Goal: Find specific page/section: Find specific page/section

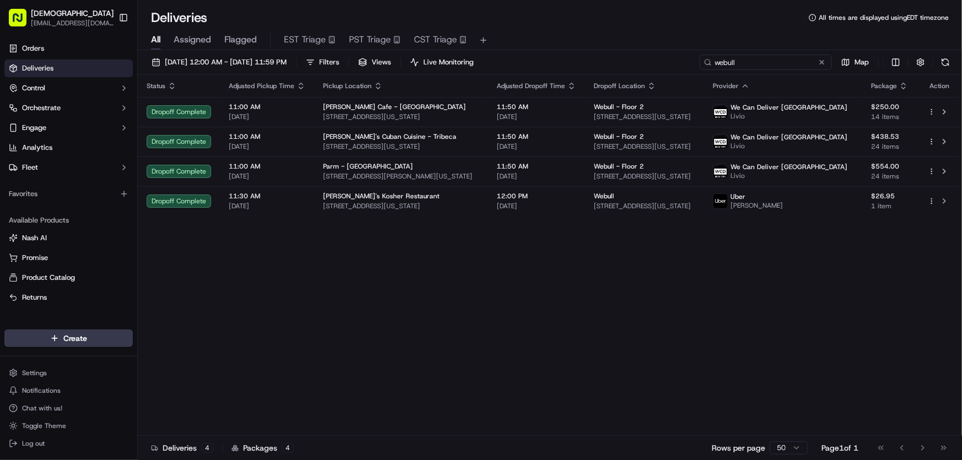
drag, startPoint x: 777, startPoint y: 63, endPoint x: 667, endPoint y: 61, distance: 110.3
click at [667, 61] on div "[DATE] 12:00 AM - [DATE] 11:59 PM Filters Views Live Monitoring webull Map" at bounding box center [550, 65] width 824 height 20
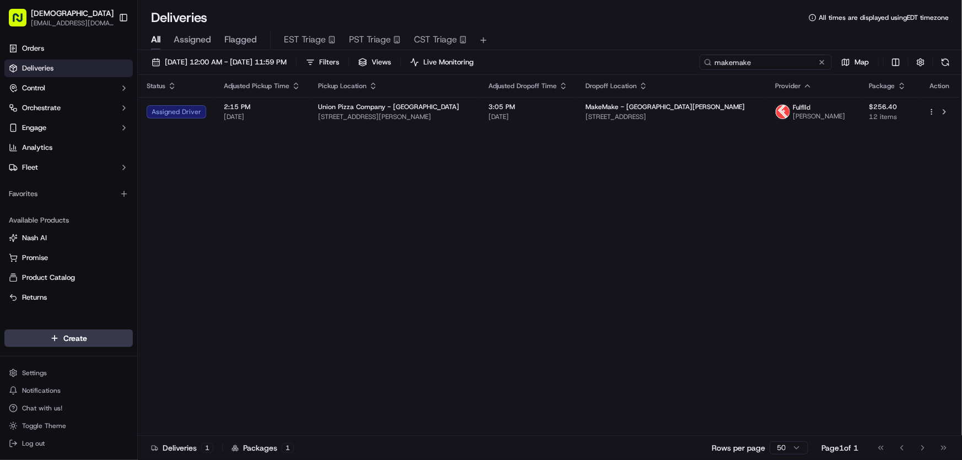
type input "makemake"
click at [267, 63] on span "[DATE] 12:00 AM - [DATE] 11:59 PM" at bounding box center [226, 62] width 122 height 10
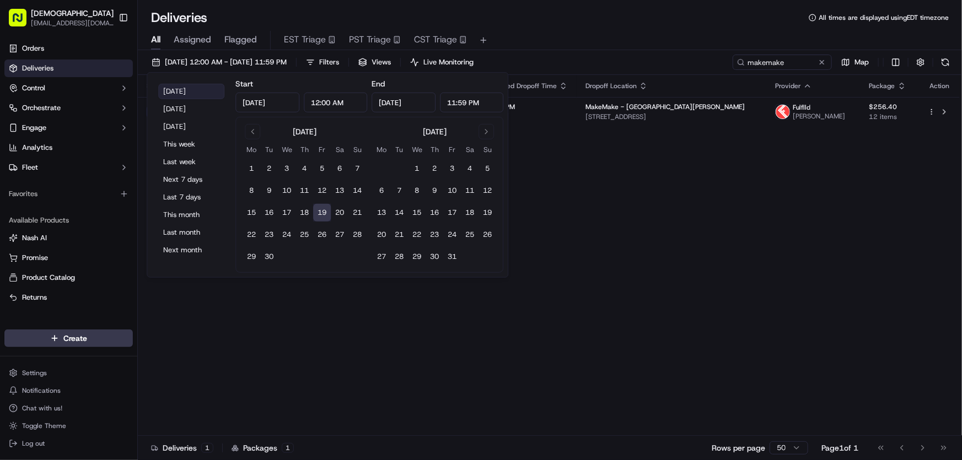
click at [177, 87] on button "[DATE]" at bounding box center [191, 91] width 66 height 15
drag, startPoint x: 716, startPoint y: 207, endPoint x: 634, endPoint y: 178, distance: 86.7
click at [714, 207] on div "Status Adjusted Pickup Time Pickup Location Adjusted Dropoff Time Dropoff Locat…" at bounding box center [549, 255] width 822 height 361
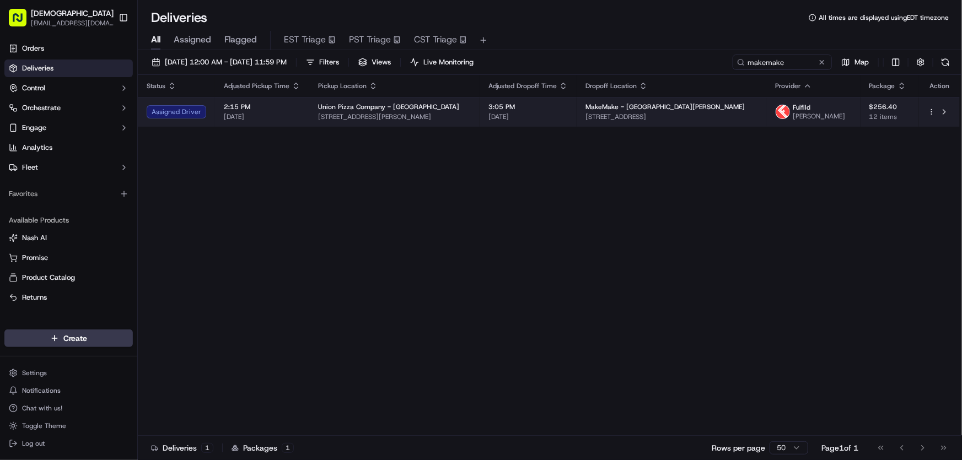
drag, startPoint x: 595, startPoint y: 116, endPoint x: 741, endPoint y: 120, distance: 146.2
click at [741, 120] on td "MakeMake - [GEOGRAPHIC_DATA][PERSON_NAME] [STREET_ADDRESS]" at bounding box center [672, 112] width 190 height 30
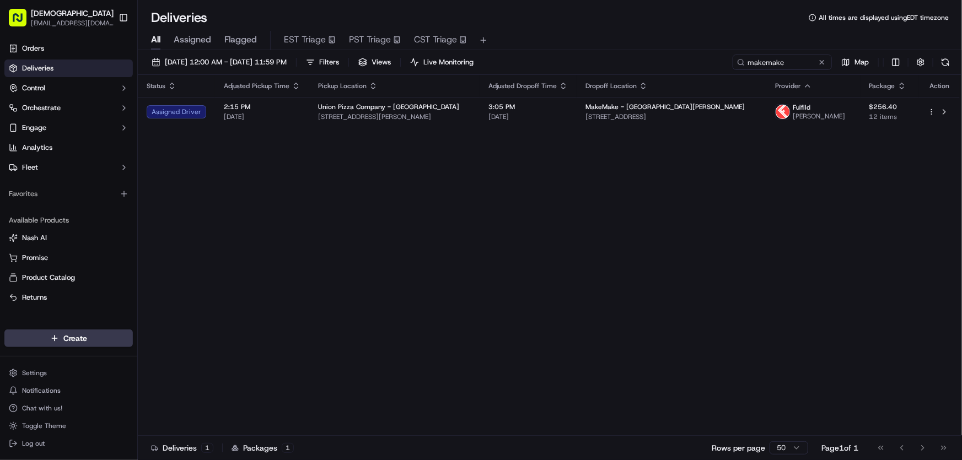
copy span "[STREET_ADDRESS]"
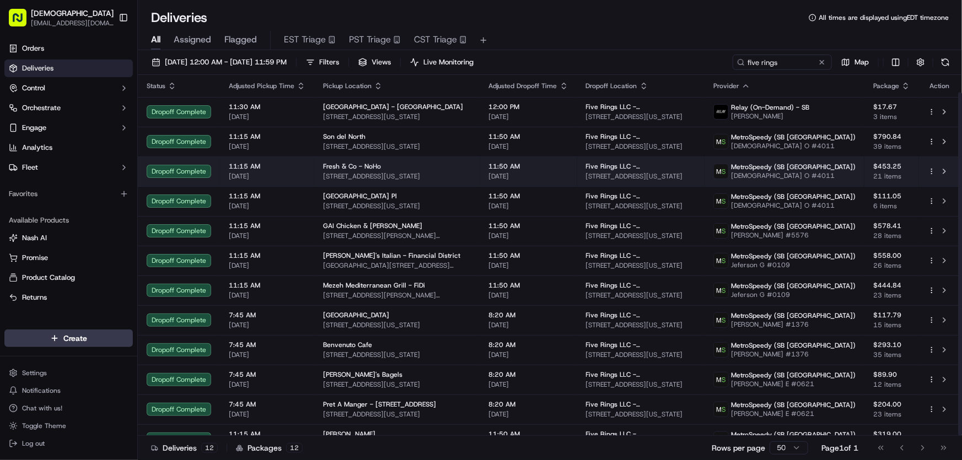
scroll to position [18, 0]
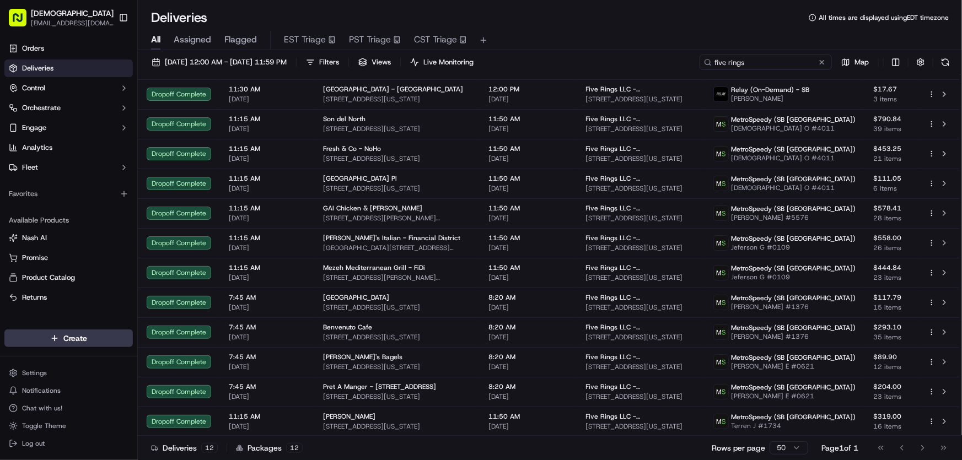
drag, startPoint x: 790, startPoint y: 62, endPoint x: 684, endPoint y: 67, distance: 106.0
click at [684, 67] on div "09/19/2025 12:00 AM - 09/19/2025 11:59 PM Filters Views Live Monitoring five ri…" at bounding box center [550, 65] width 824 height 20
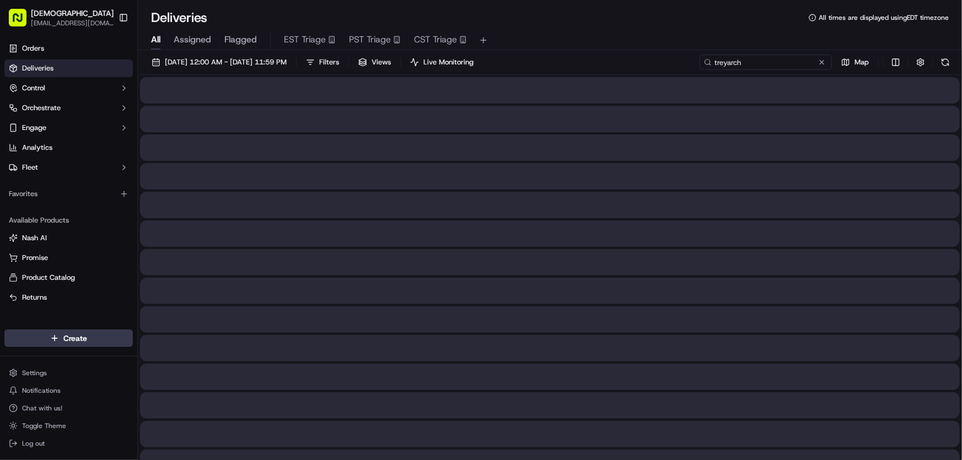
type input "treyarch"
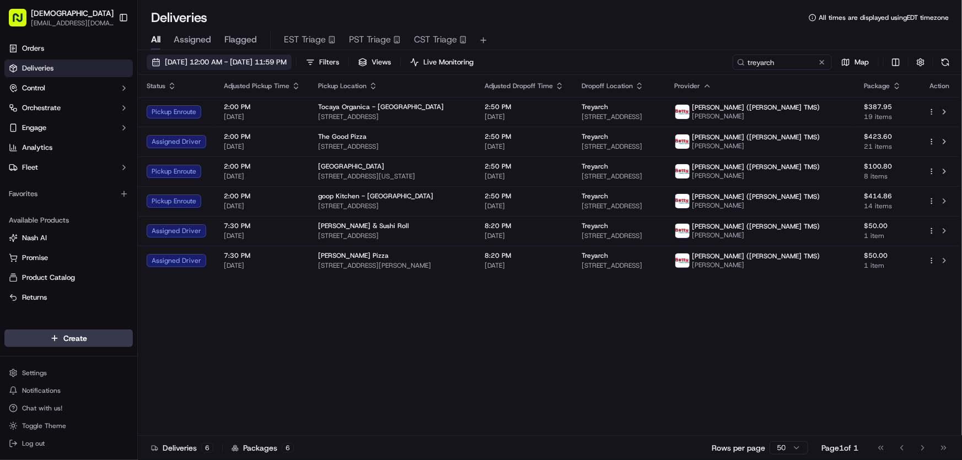
click at [256, 62] on span "[DATE] 12:00 AM - [DATE] 11:59 PM" at bounding box center [226, 62] width 122 height 10
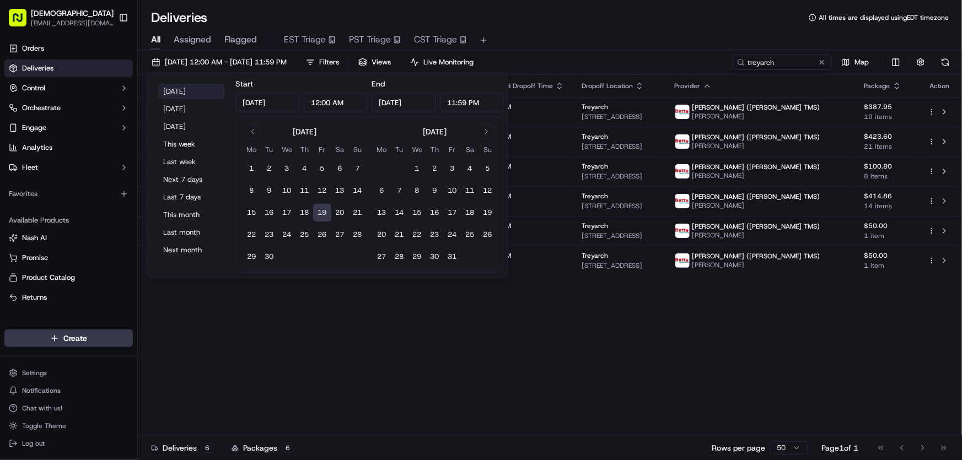
click at [189, 90] on button "[DATE]" at bounding box center [191, 91] width 66 height 15
click at [583, 30] on div "All Assigned Flagged EST Triage PST Triage CST Triage" at bounding box center [550, 38] width 824 height 24
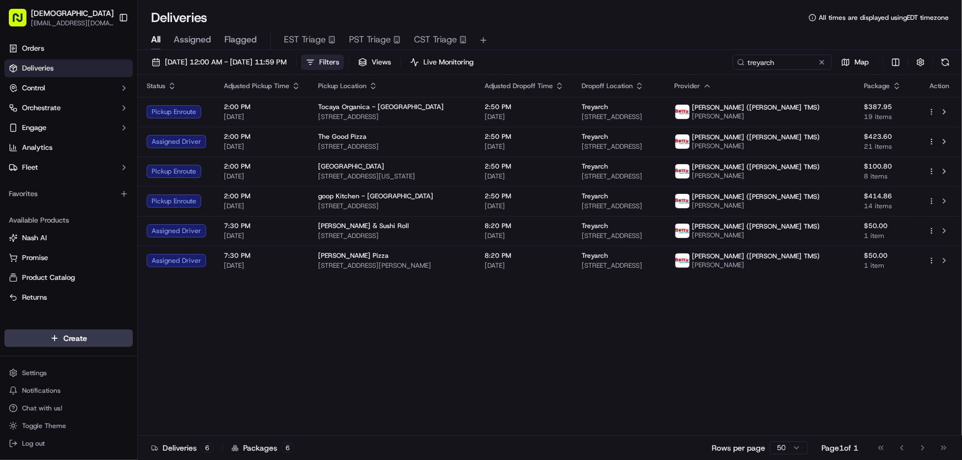
click at [339, 63] on span "Filters" at bounding box center [329, 62] width 20 height 10
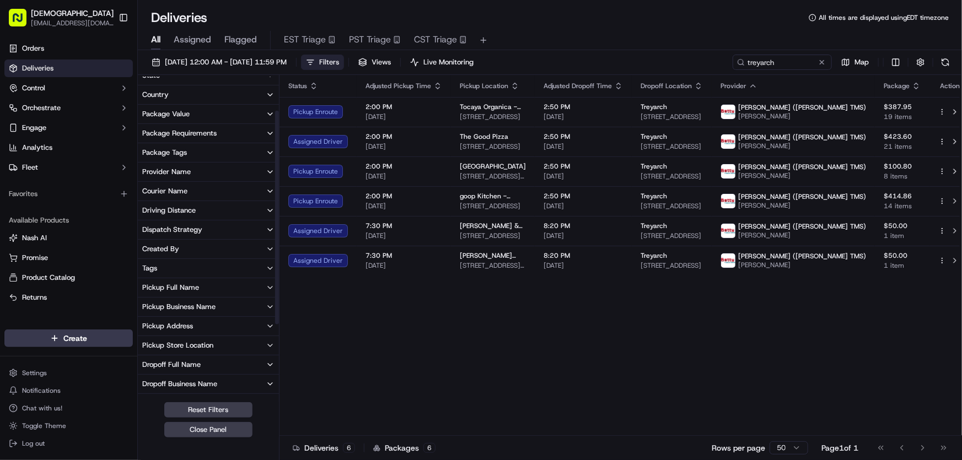
scroll to position [100, 0]
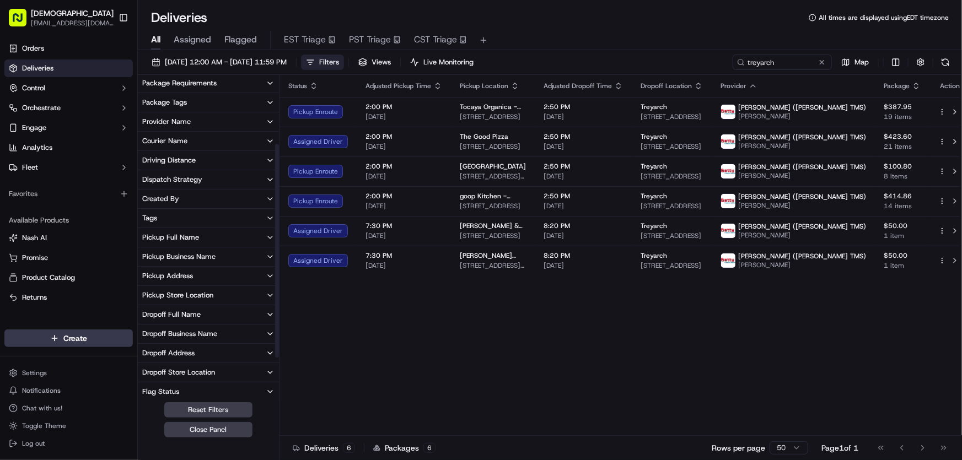
click at [181, 330] on div "Dropoff Business Name" at bounding box center [179, 334] width 75 height 10
click at [147, 375] on button "Treyarch" at bounding box center [146, 373] width 9 height 9
click at [147, 372] on button "Treyarch" at bounding box center [146, 374] width 9 height 9
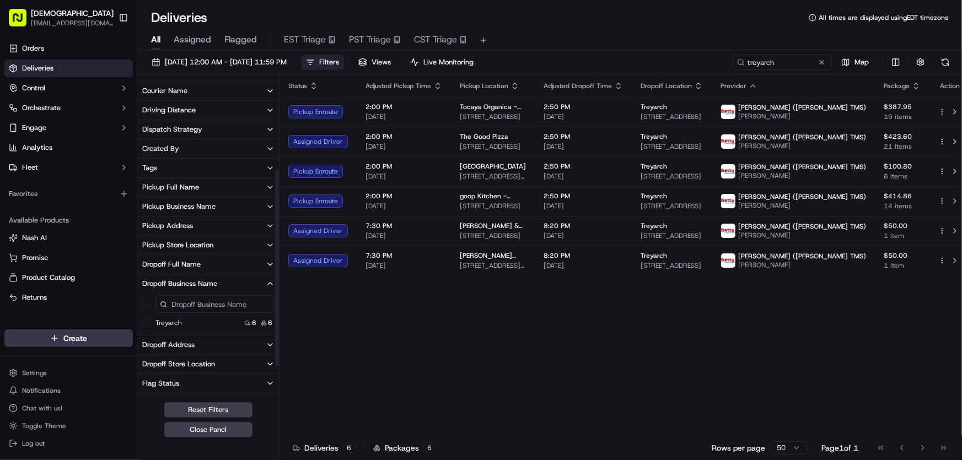
click at [174, 340] on div "Dropoff Address" at bounding box center [168, 345] width 52 height 10
click at [149, 386] on USA "5454 Beethoven St, Los Angeles, CA 90066, USA" at bounding box center [146, 384] width 9 height 9
click at [351, 64] on span "Filters ( 1 )" at bounding box center [335, 62] width 32 height 10
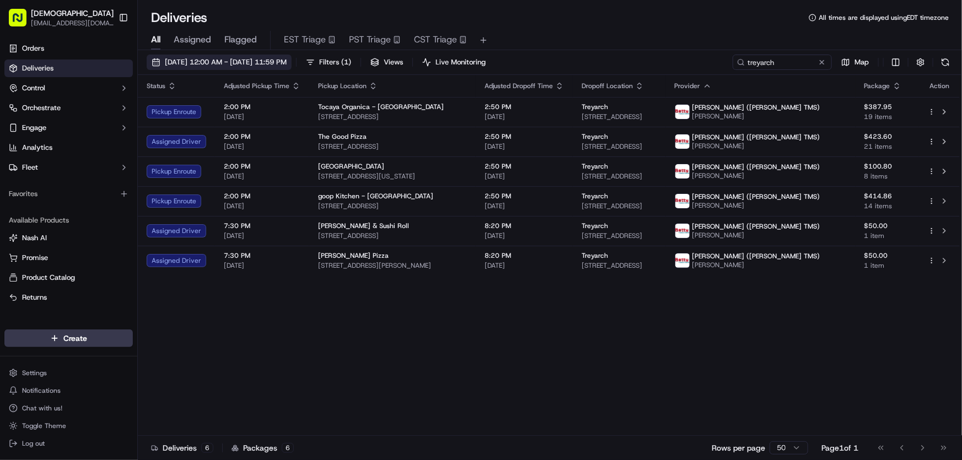
click at [249, 55] on button "[DATE] 12:00 AM - [DATE] 11:59 PM" at bounding box center [219, 62] width 145 height 15
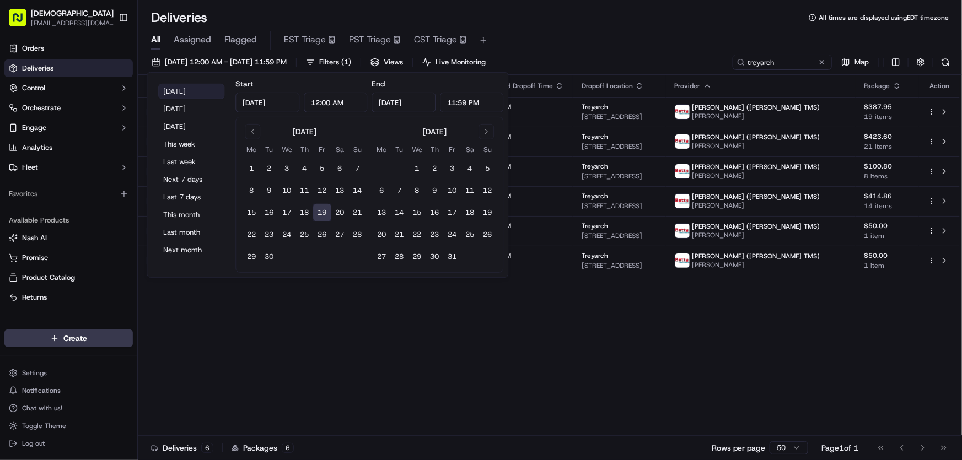
click at [195, 88] on button "[DATE]" at bounding box center [191, 91] width 66 height 15
click at [598, 298] on div "Status Adjusted Pickup Time Pickup Location Adjusted Dropoff Time Dropoff Locat…" at bounding box center [549, 255] width 822 height 361
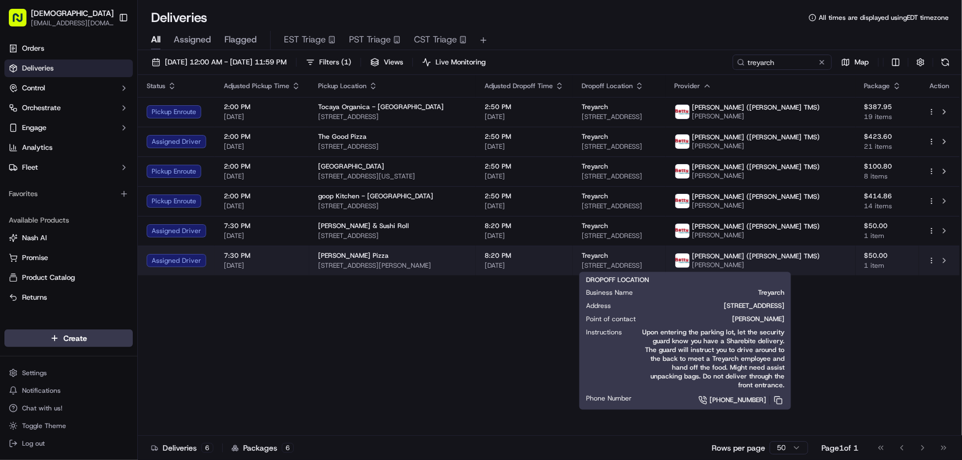
drag, startPoint x: 605, startPoint y: 266, endPoint x: 758, endPoint y: 268, distance: 152.7
click at [666, 268] on td "Treyarch 5454 Beethoven St, Los Angeles, CA 90066, USA" at bounding box center [619, 261] width 93 height 30
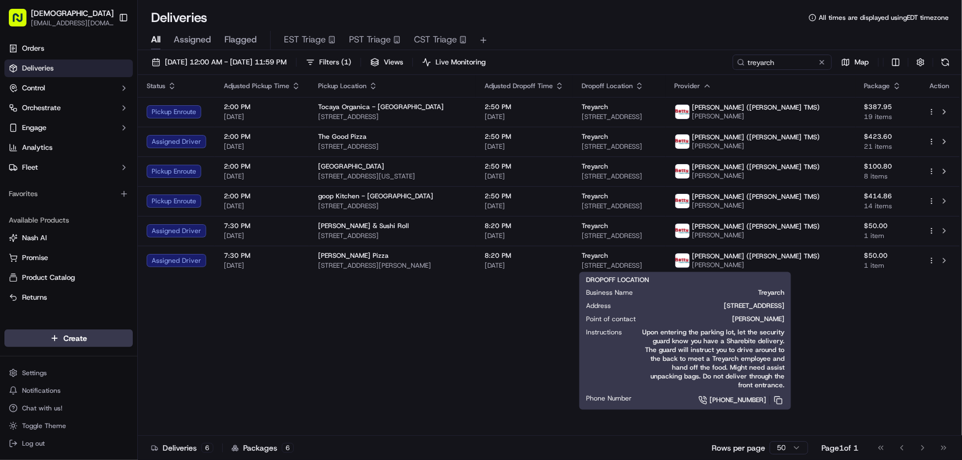
copy span "5454 Beethoven St, Los Angeles, CA 90066, USA"
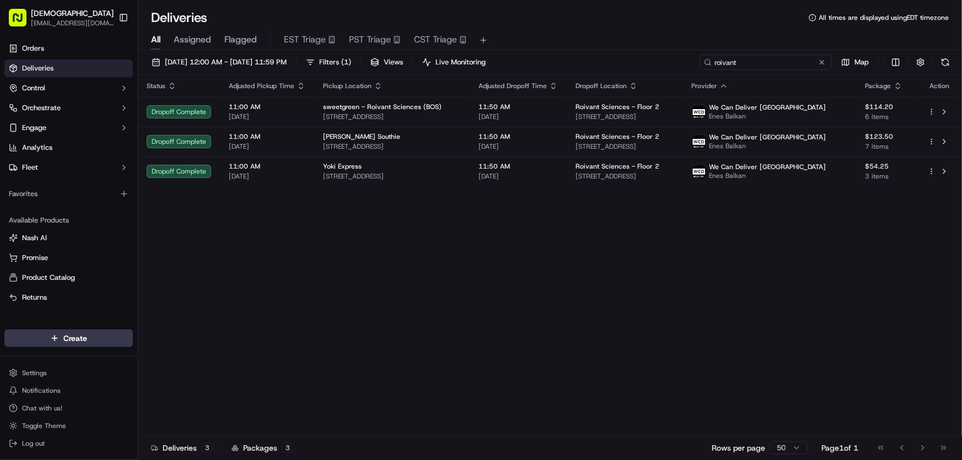
drag, startPoint x: 785, startPoint y: 62, endPoint x: 686, endPoint y: 63, distance: 99.3
click at [686, 63] on div "09/19/2025 12:00 AM - 09/19/2025 11:59 PM Filters ( 1 ) Views Live Monitoring r…" at bounding box center [550, 65] width 824 height 20
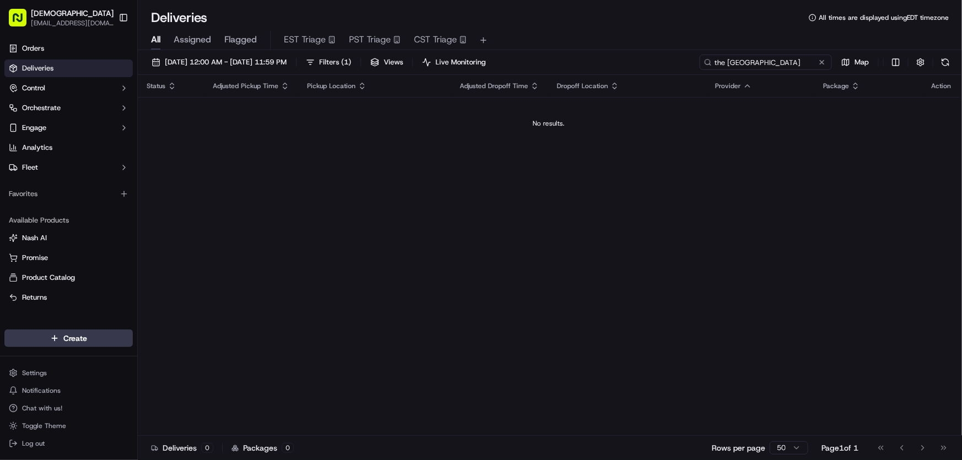
type input "the los angeles"
click at [351, 57] on span "Filters ( 1 )" at bounding box center [335, 62] width 32 height 10
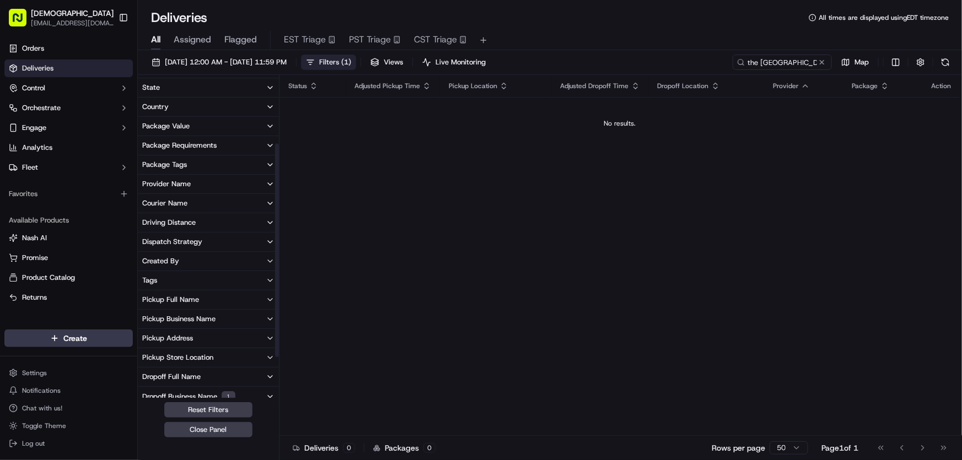
scroll to position [100, 0]
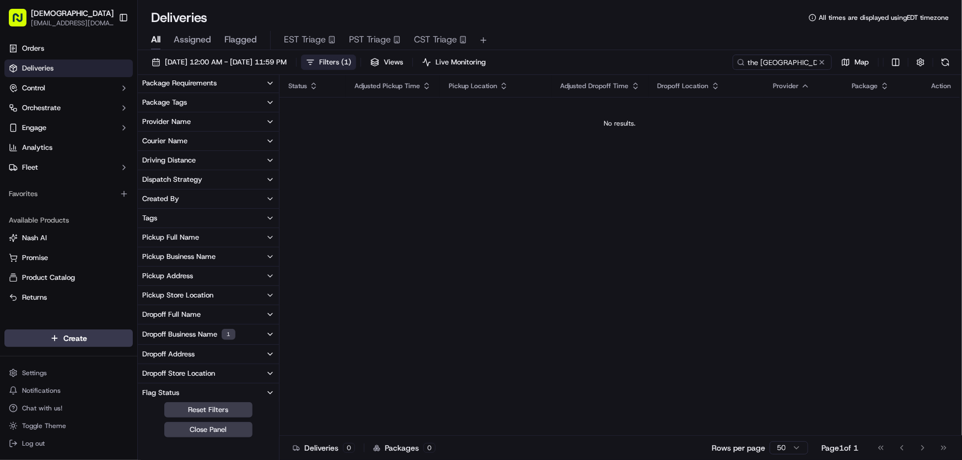
click at [174, 339] on div "Dropoff Business Name 1" at bounding box center [188, 334] width 93 height 11
click at [146, 372] on 2 "Roivant Sciences - Floor 2" at bounding box center [146, 374] width 9 height 9
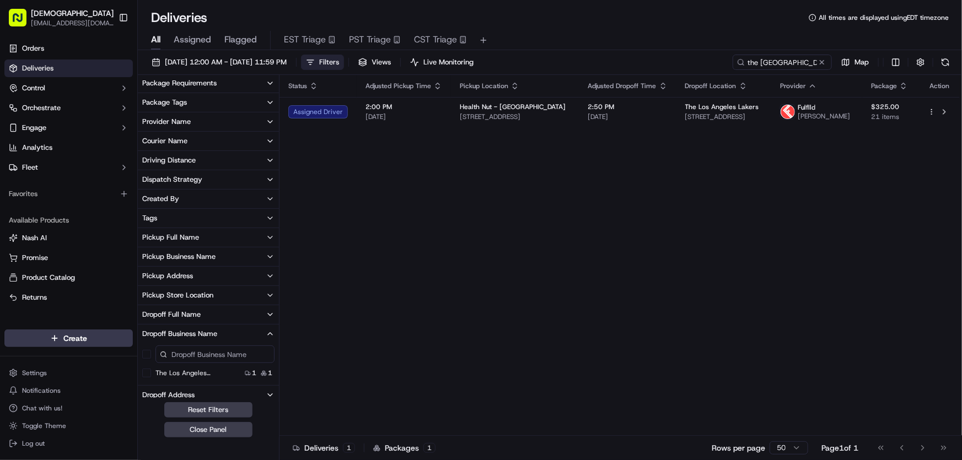
click at [339, 60] on span "Filters" at bounding box center [329, 62] width 20 height 10
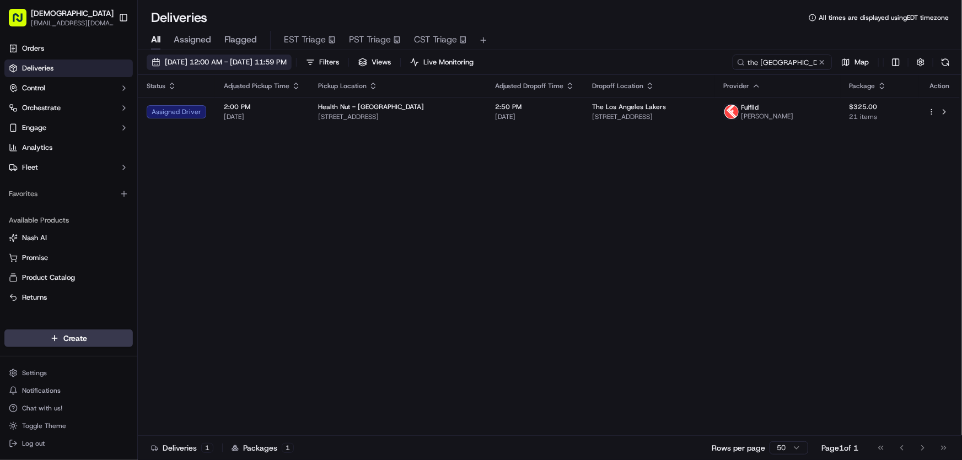
click at [258, 55] on button "[DATE] 12:00 AM - [DATE] 11:59 PM" at bounding box center [219, 62] width 145 height 15
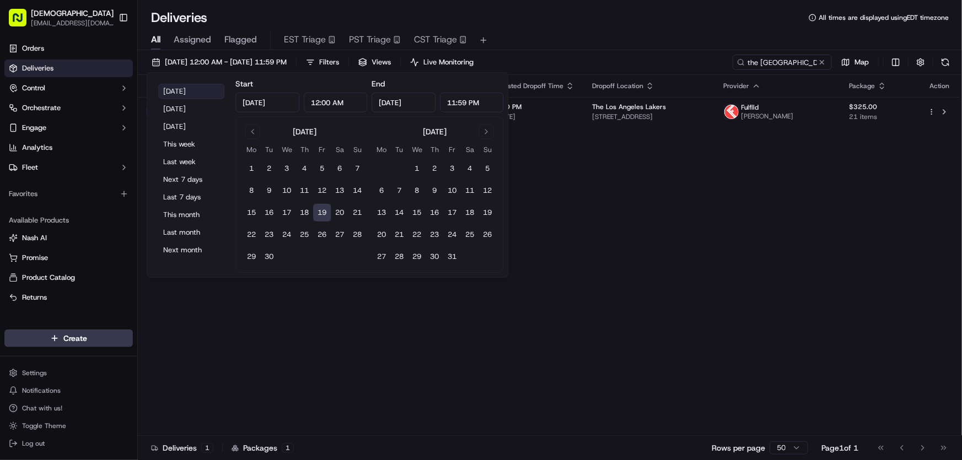
click at [186, 88] on button "[DATE]" at bounding box center [191, 91] width 66 height 15
click at [625, 203] on div "Status Adjusted Pickup Time Pickup Location Adjusted Dropoff Time Dropoff Locat…" at bounding box center [549, 255] width 822 height 361
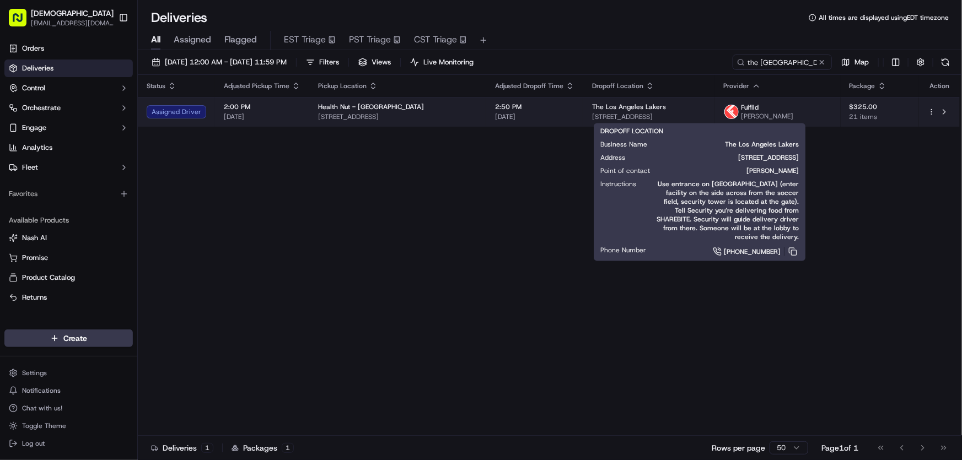
drag, startPoint x: 619, startPoint y: 114, endPoint x: 776, endPoint y: 115, distance: 156.6
click at [715, 115] on td "The Los Angeles Lakers 2275 E Mariposa Ave, El Segundo, CA 90245, USA" at bounding box center [648, 112] width 131 height 30
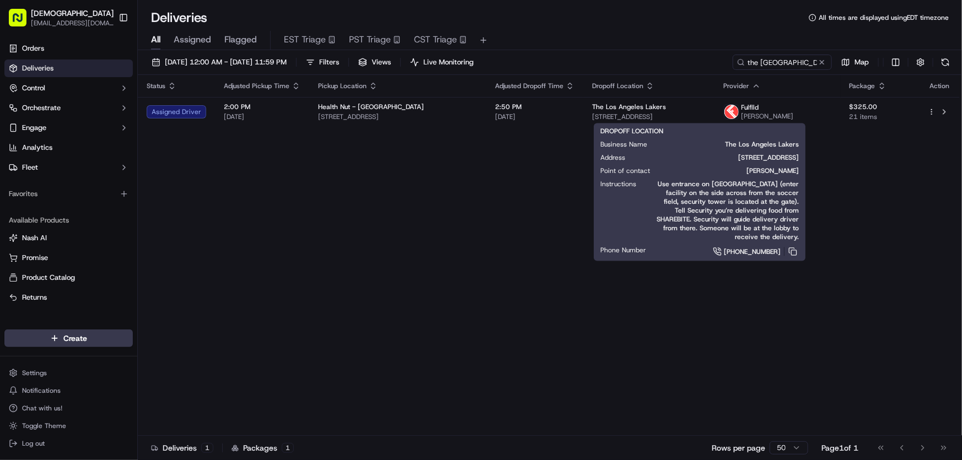
copy span "2275 E Mariposa Ave, El Segundo, CA 90245, USA"
